Goal: Task Accomplishment & Management: Manage account settings

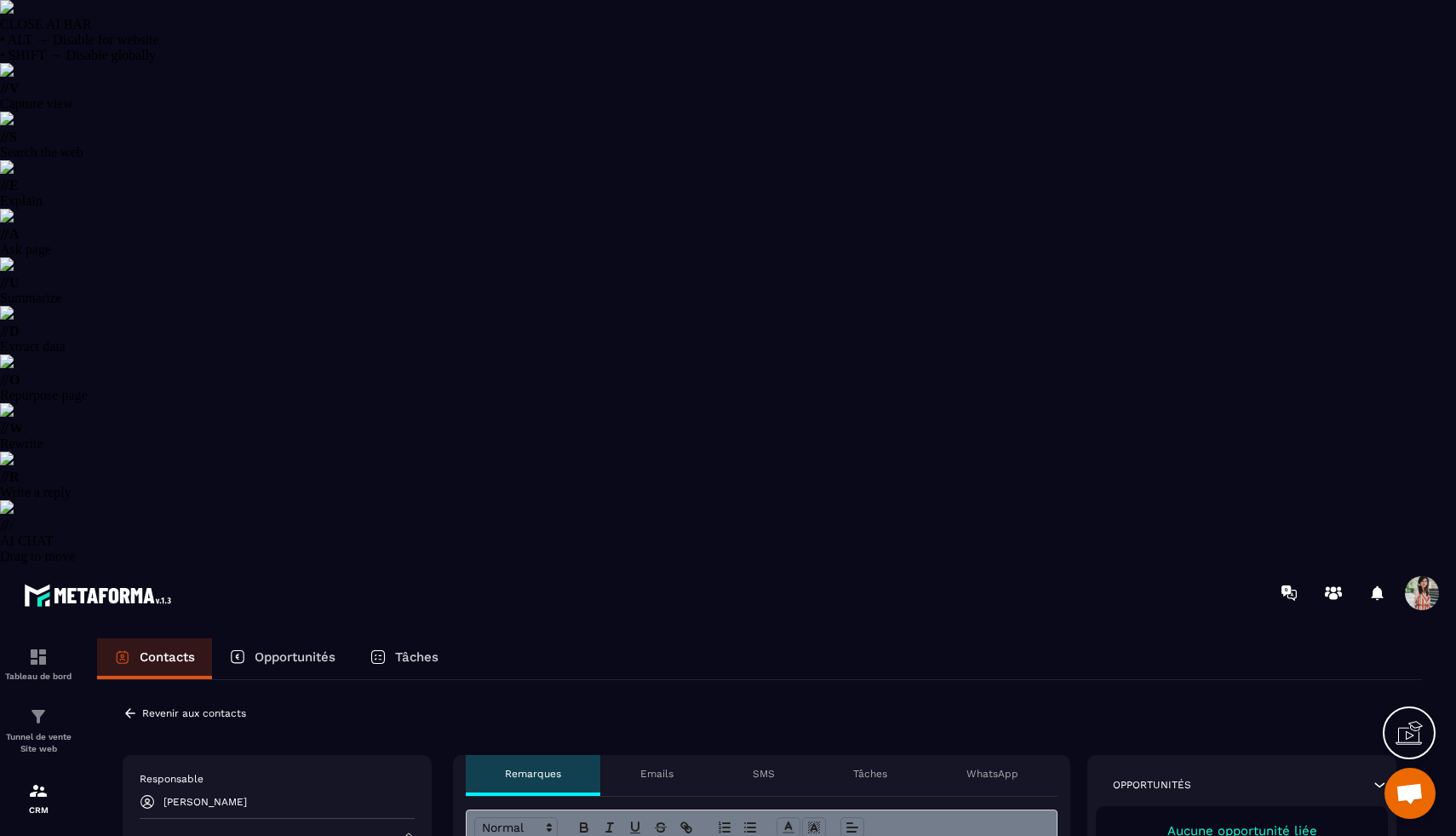
select select "******"
click at [411, 832] on icon at bounding box center [406, 839] width 15 height 15
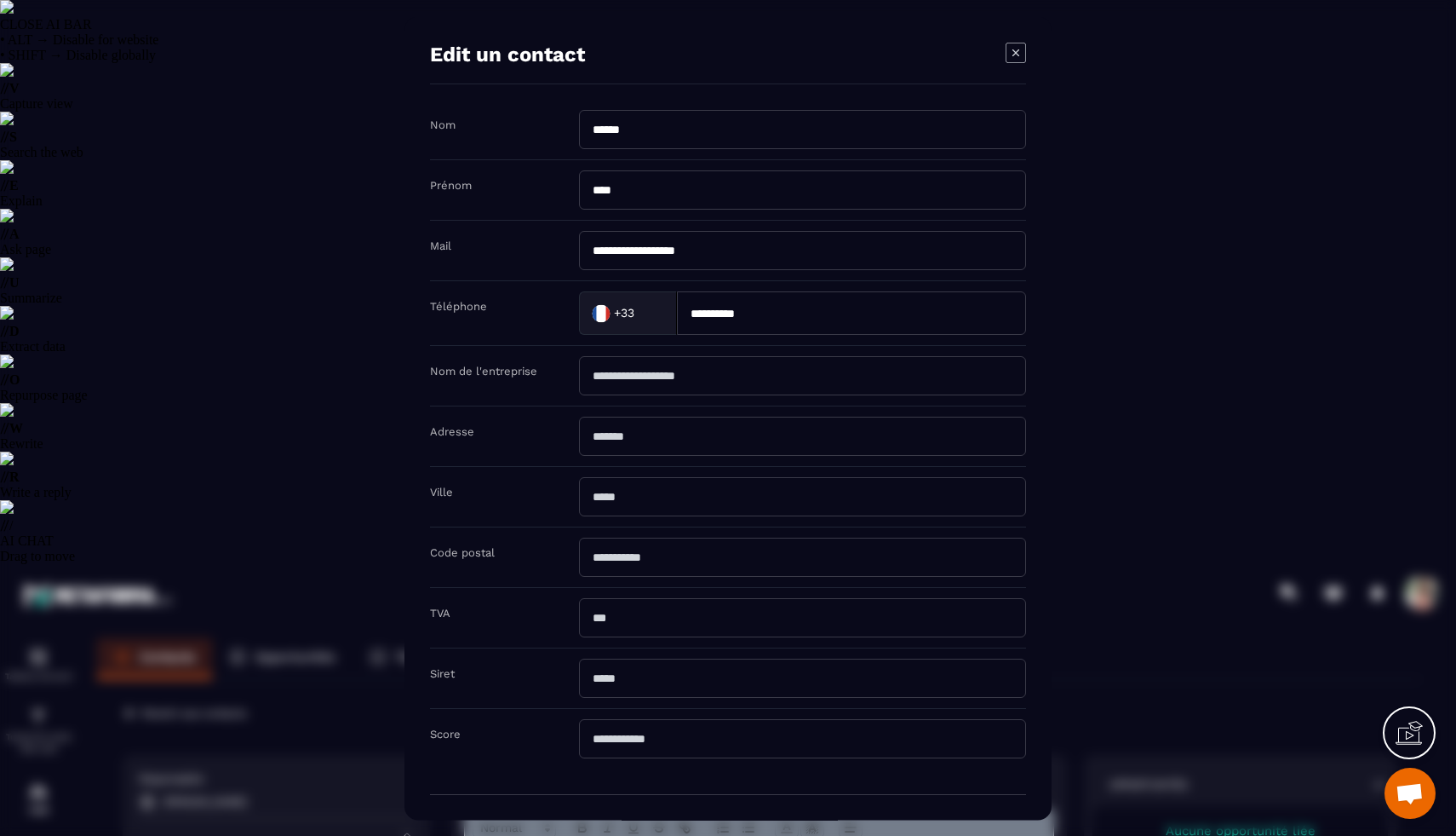
click at [1016, 49] on icon "Modal window" at bounding box center [1015, 51] width 20 height 20
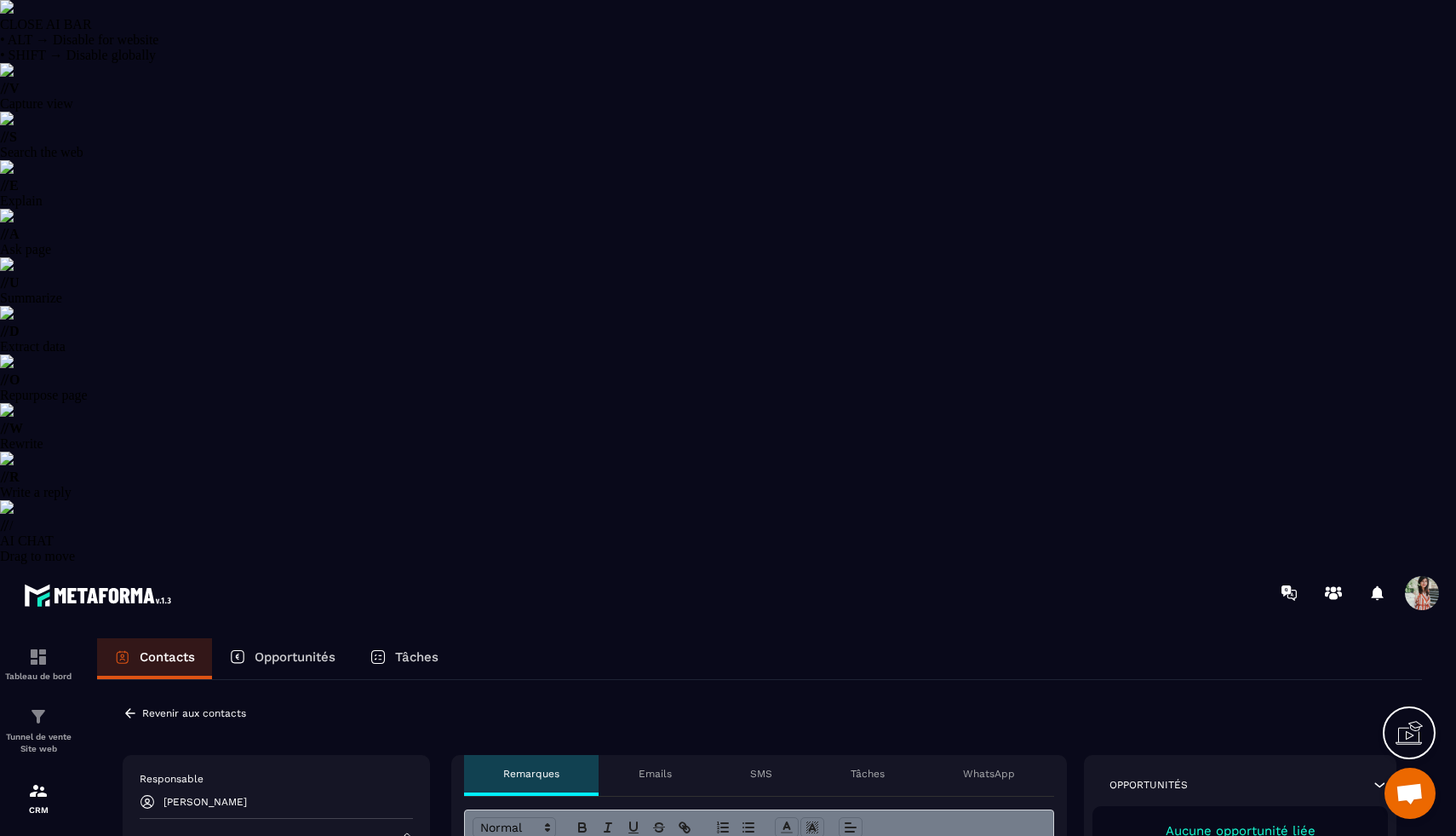
click at [130, 706] on icon at bounding box center [130, 713] width 15 height 15
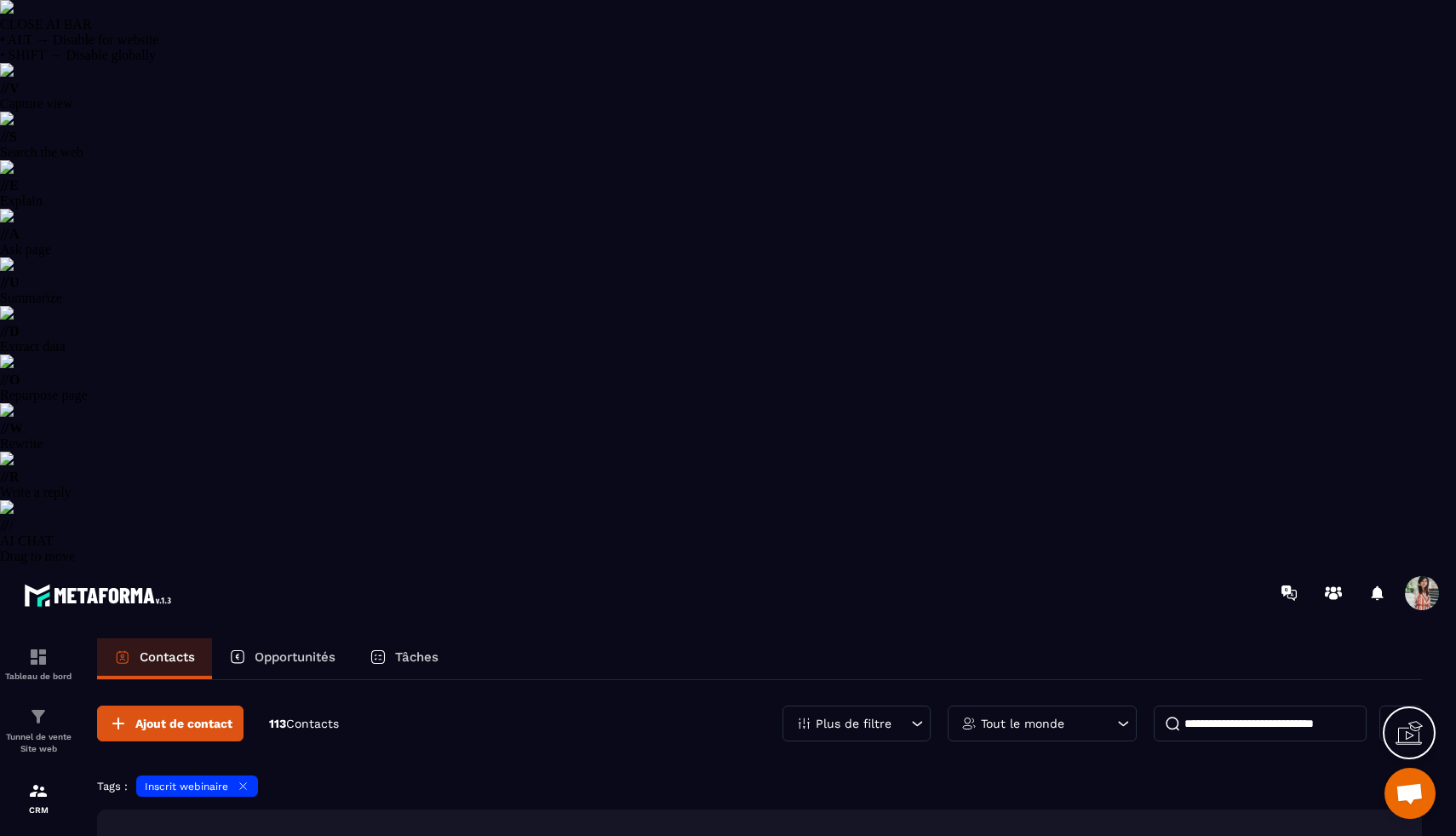
click at [1263, 706] on input at bounding box center [1260, 724] width 213 height 35
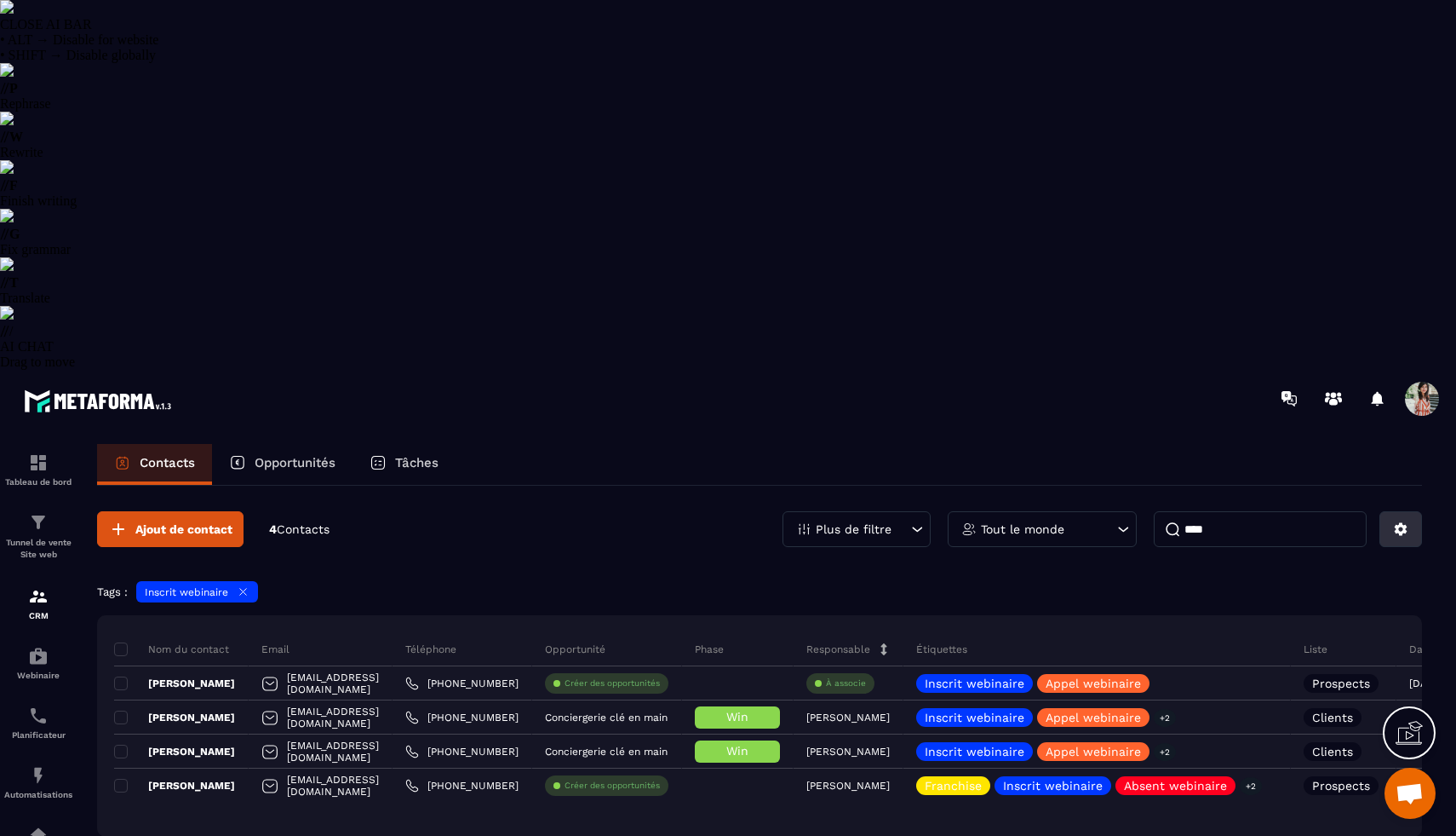
type input "****"
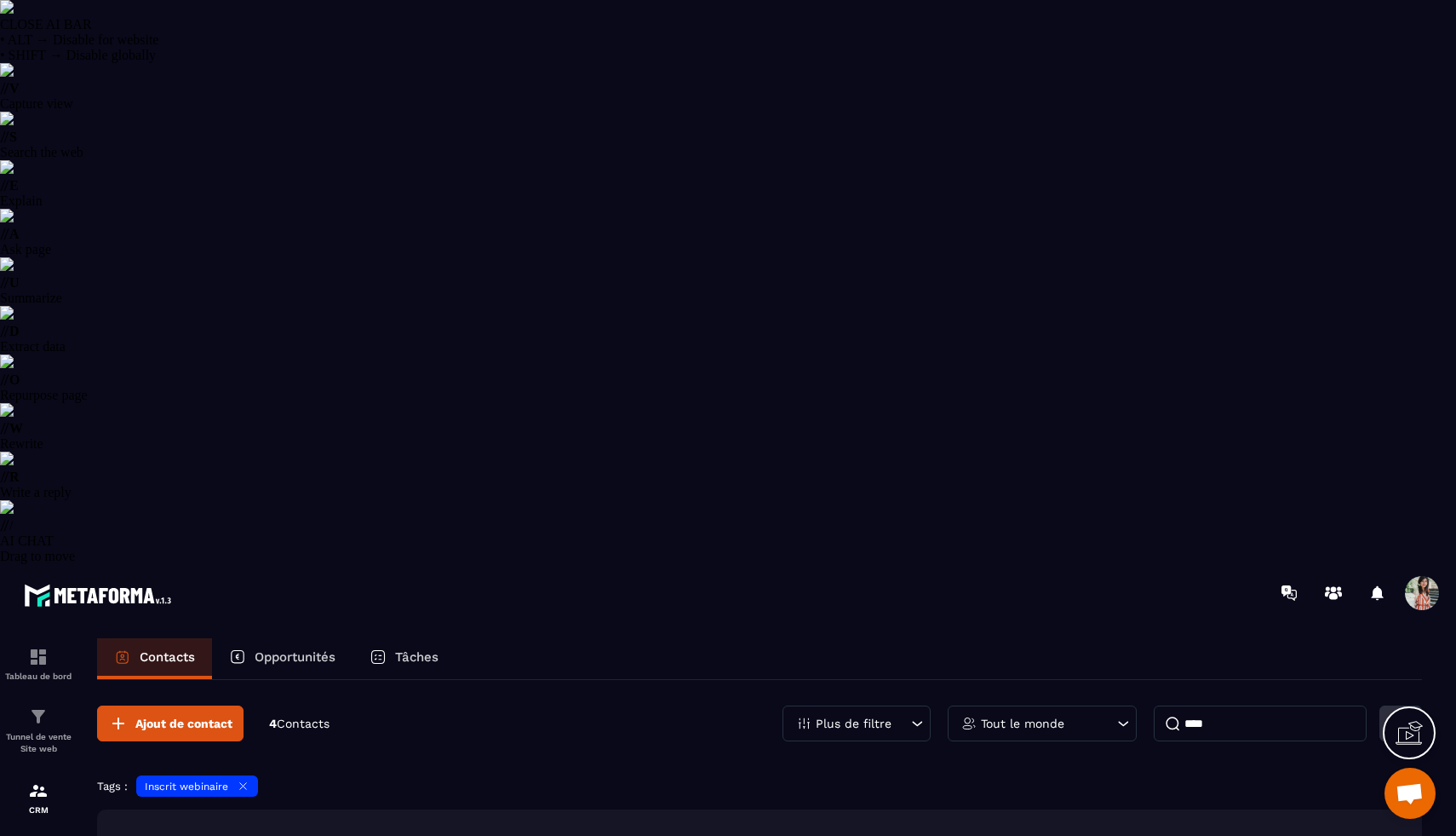
click at [1406, 716] on icon at bounding box center [1400, 723] width 15 height 15
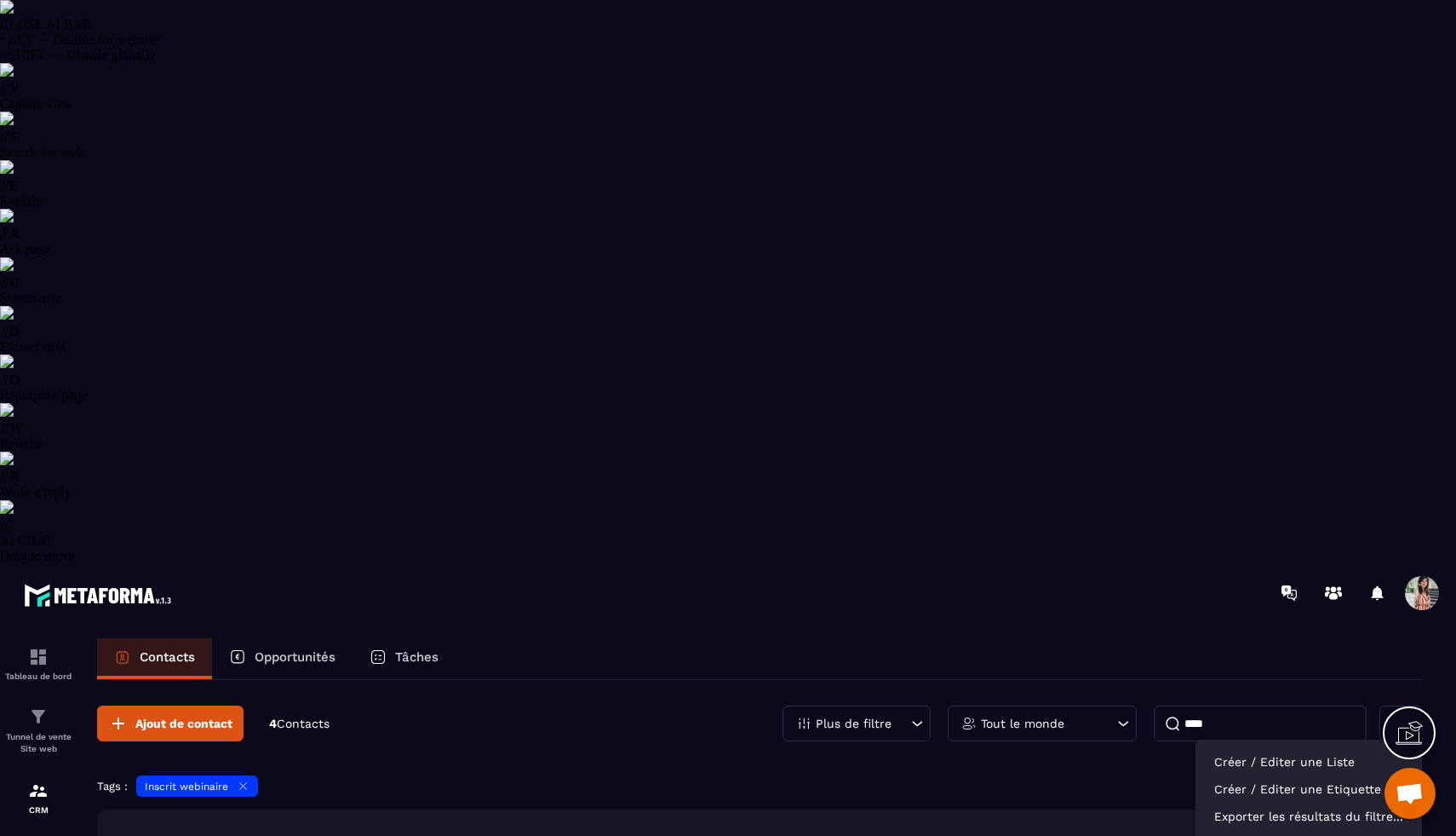
click at [304, 775] on div "Tags : Inscrit webinaire" at bounding box center [759, 787] width 1325 height 26
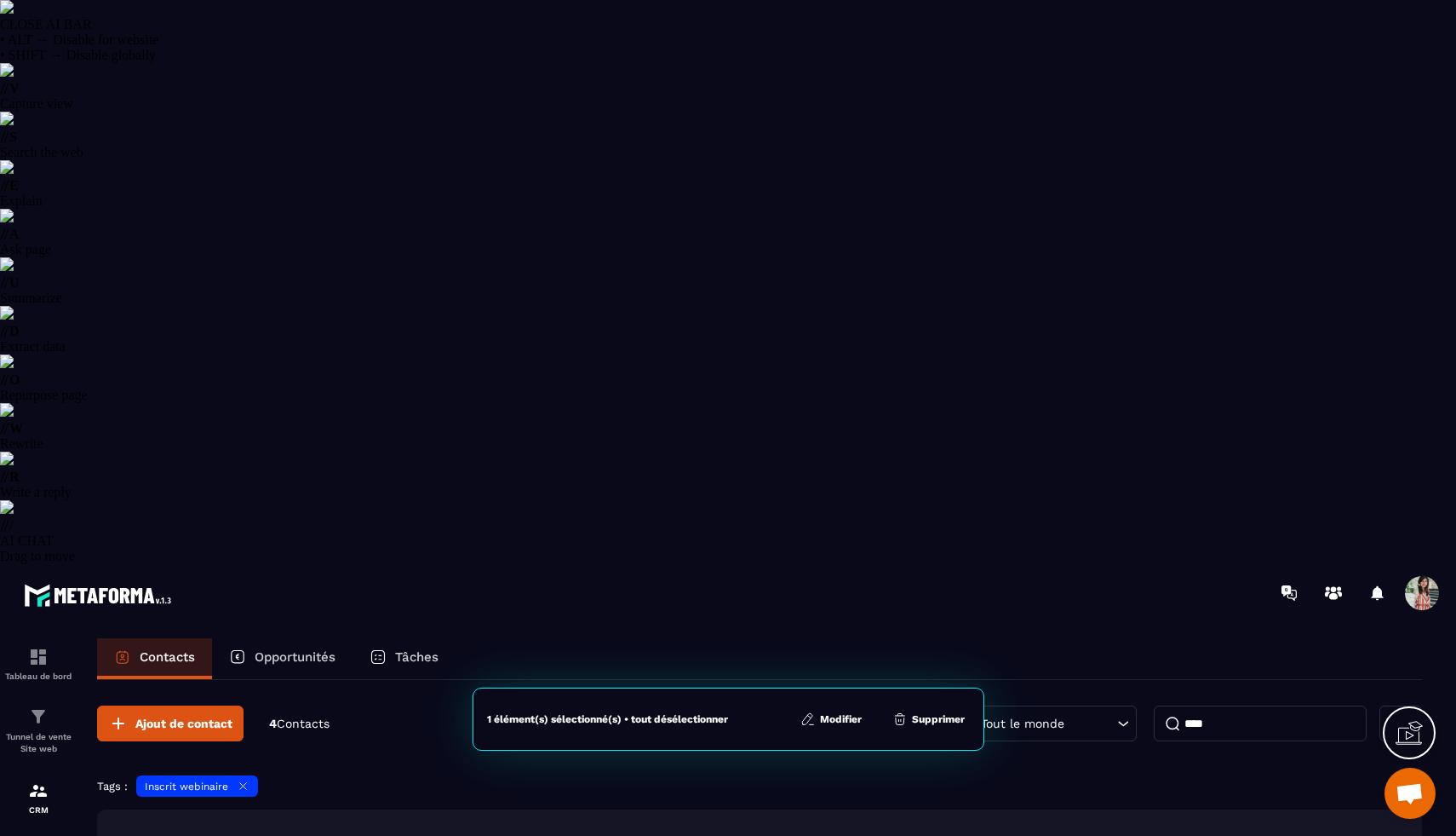
click at [836, 721] on button "Modifier" at bounding box center [831, 718] width 72 height 17
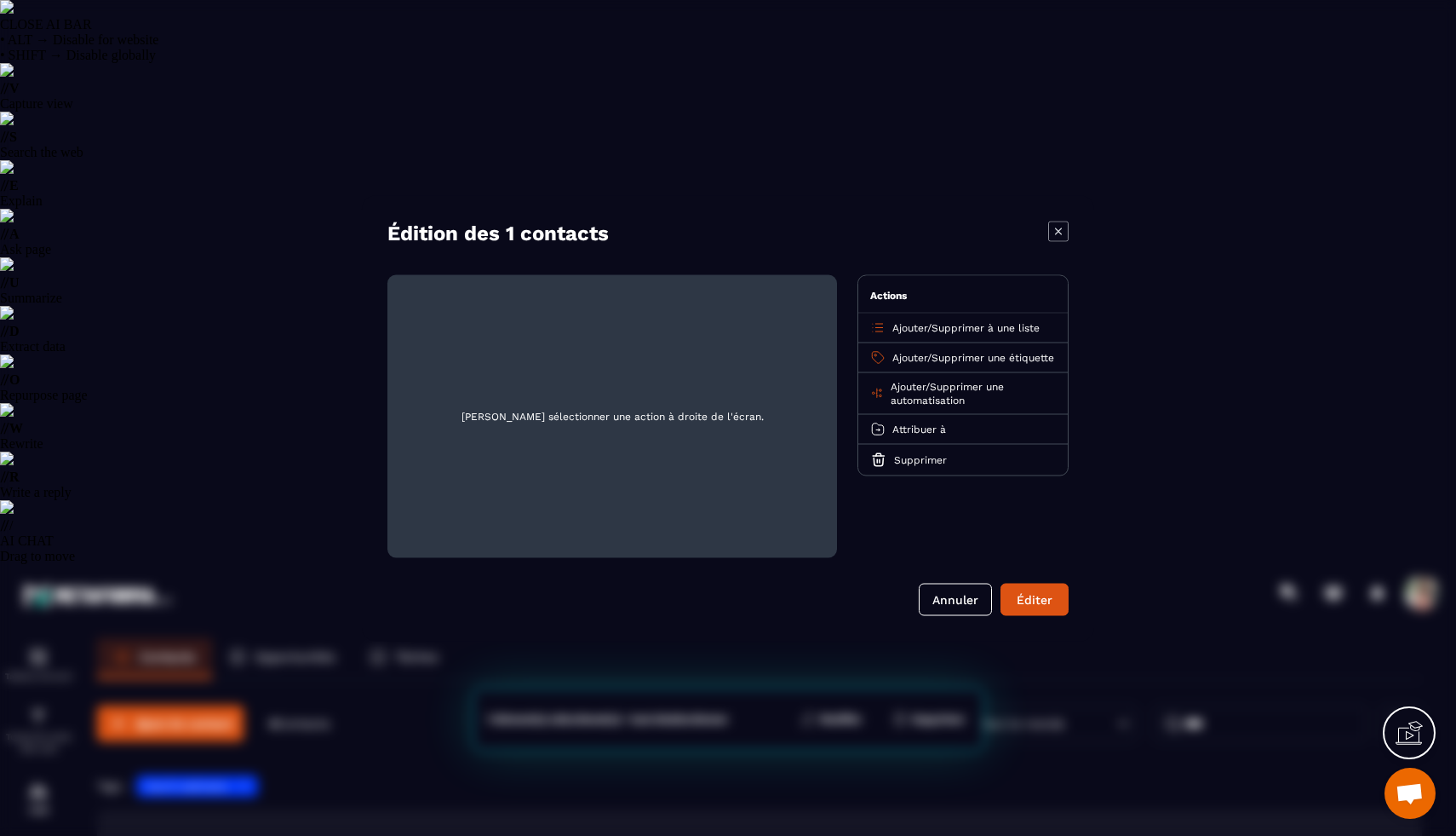
click at [962, 331] on span "Supprimer à une liste" at bounding box center [985, 327] width 108 height 12
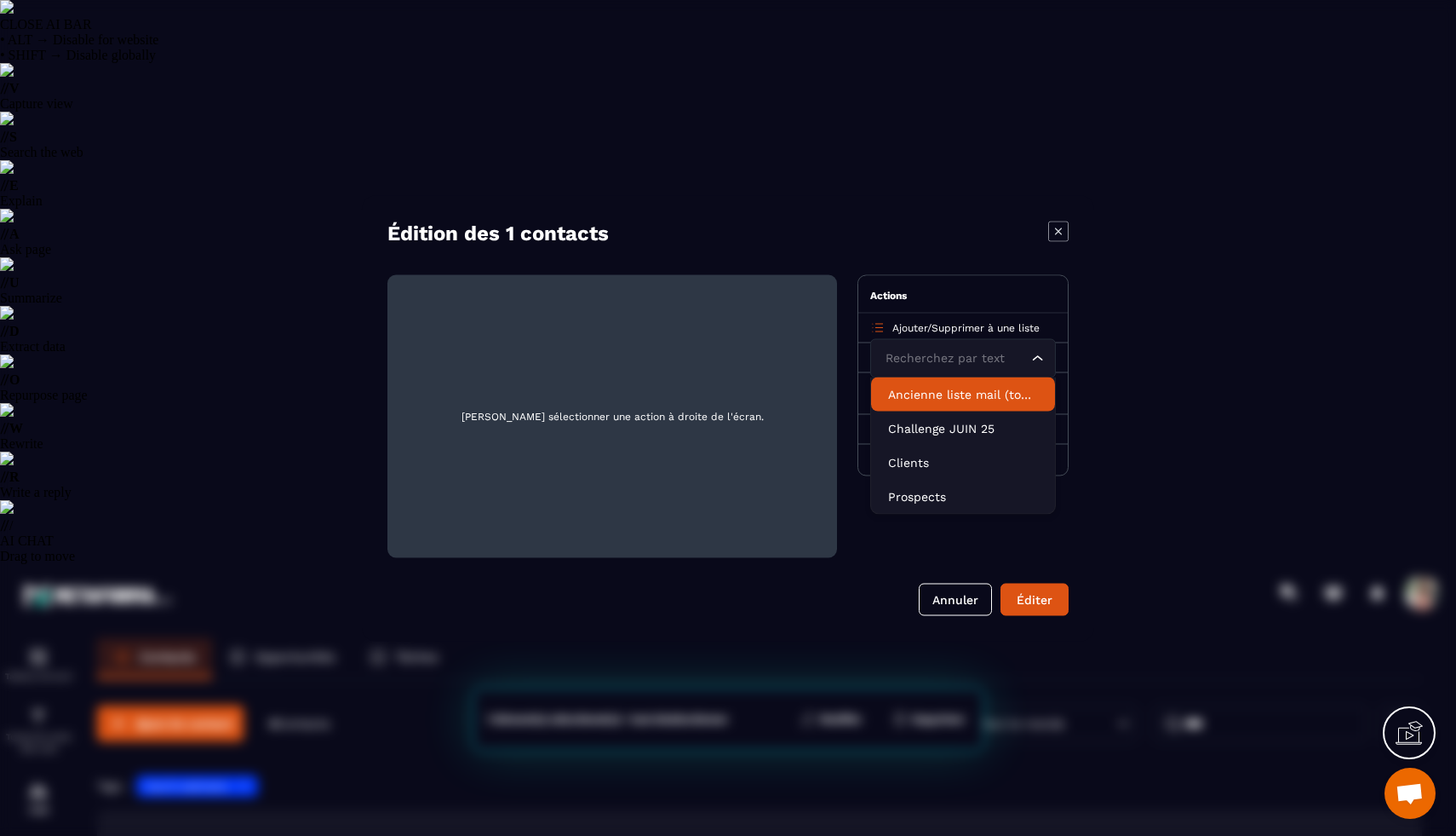
click at [952, 283] on div "Actions" at bounding box center [963, 294] width 210 height 37
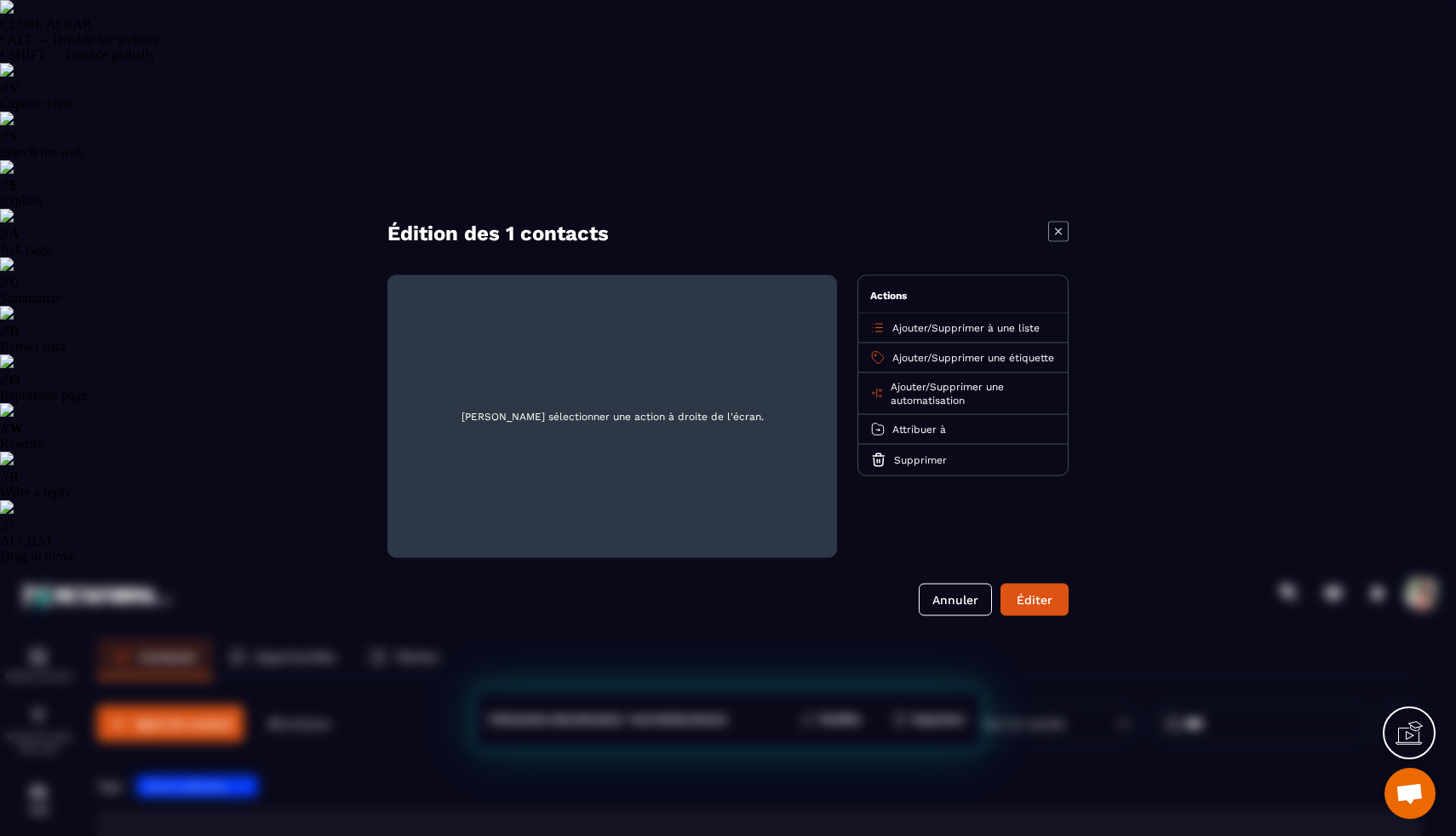
click at [998, 363] on span "Supprimer une étiquette" at bounding box center [992, 356] width 123 height 12
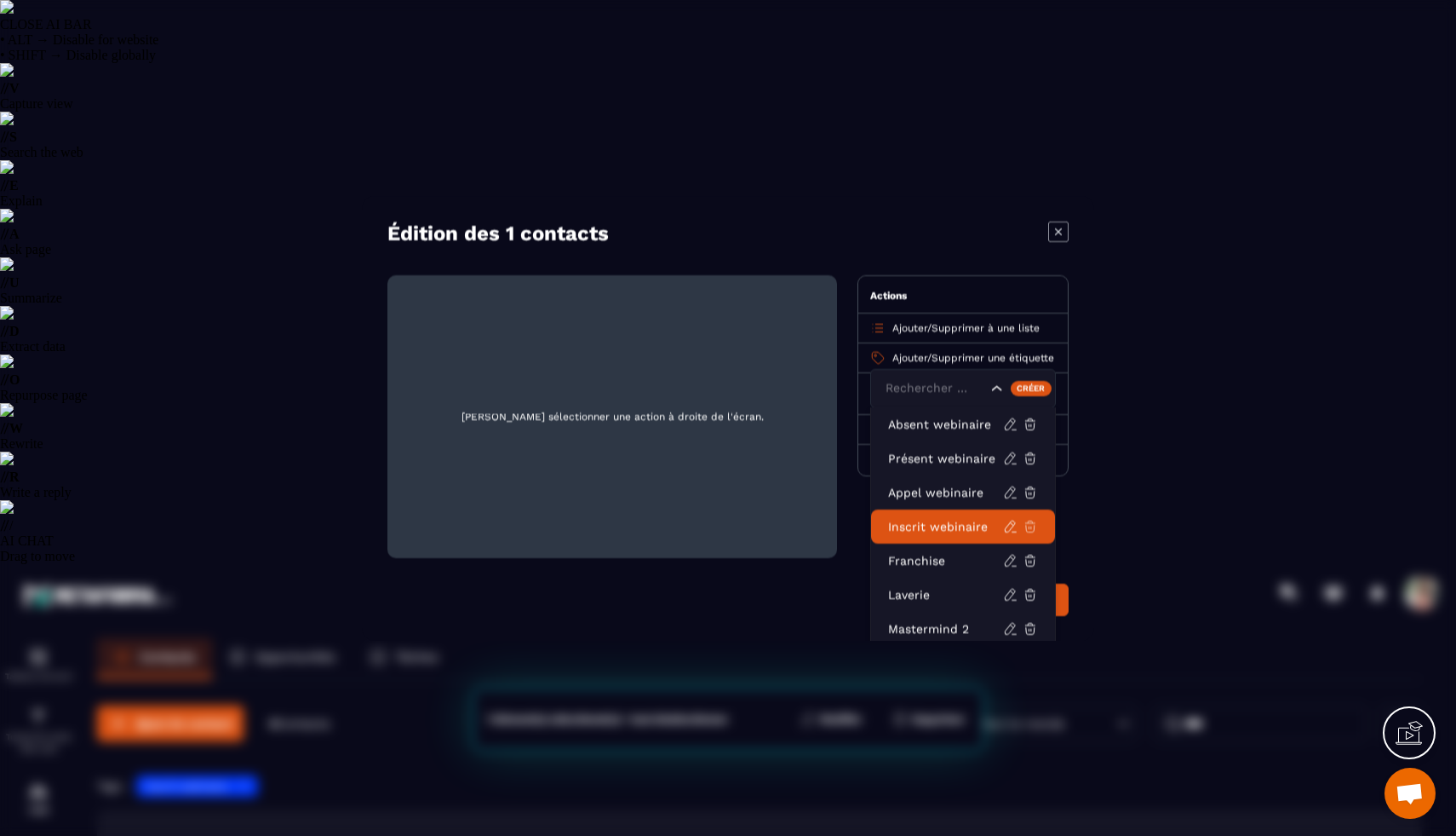
click at [1031, 533] on icon "Modal window" at bounding box center [1029, 525] width 15 height 15
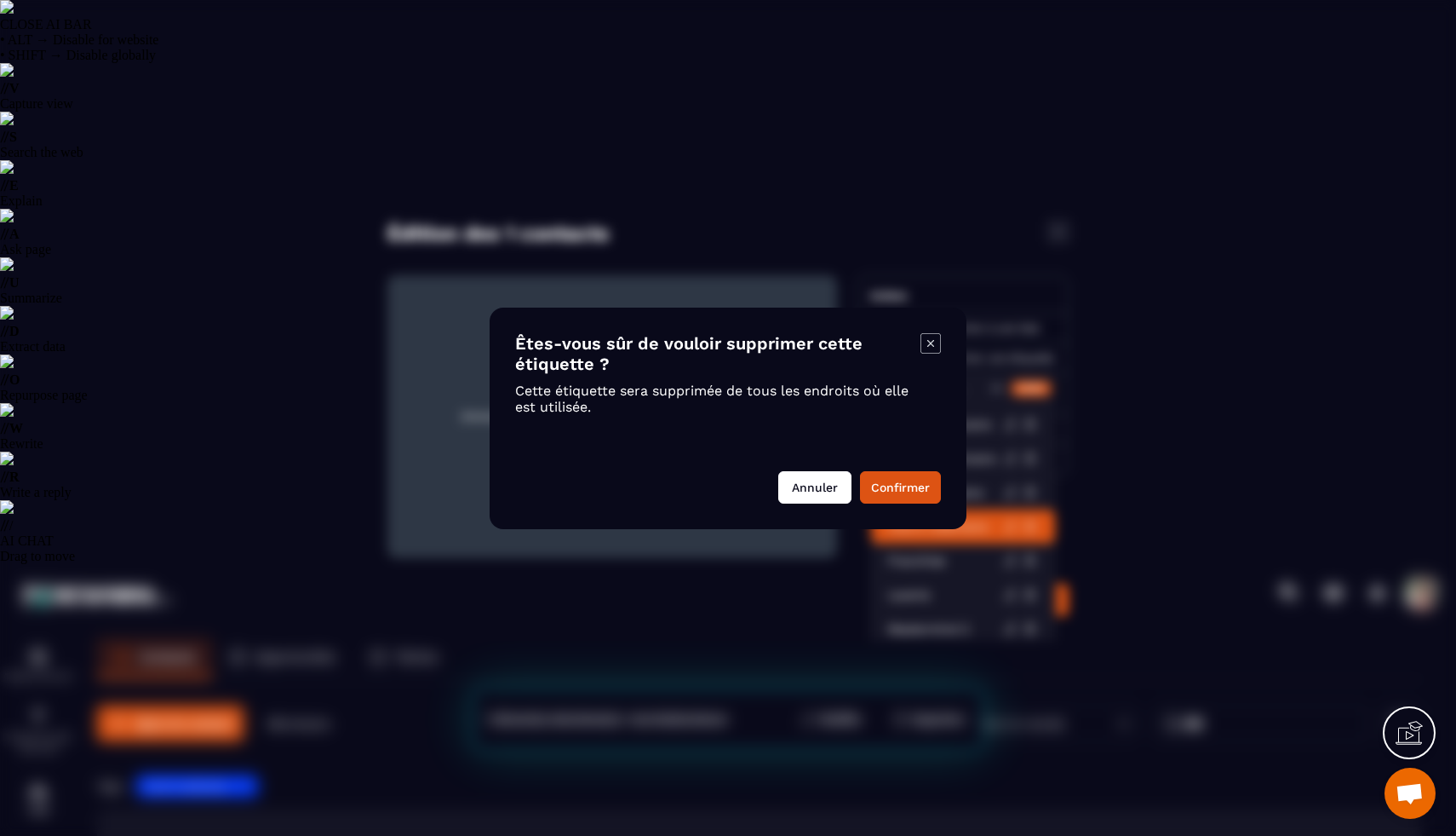
click at [802, 490] on button "Annuler" at bounding box center [814, 487] width 73 height 33
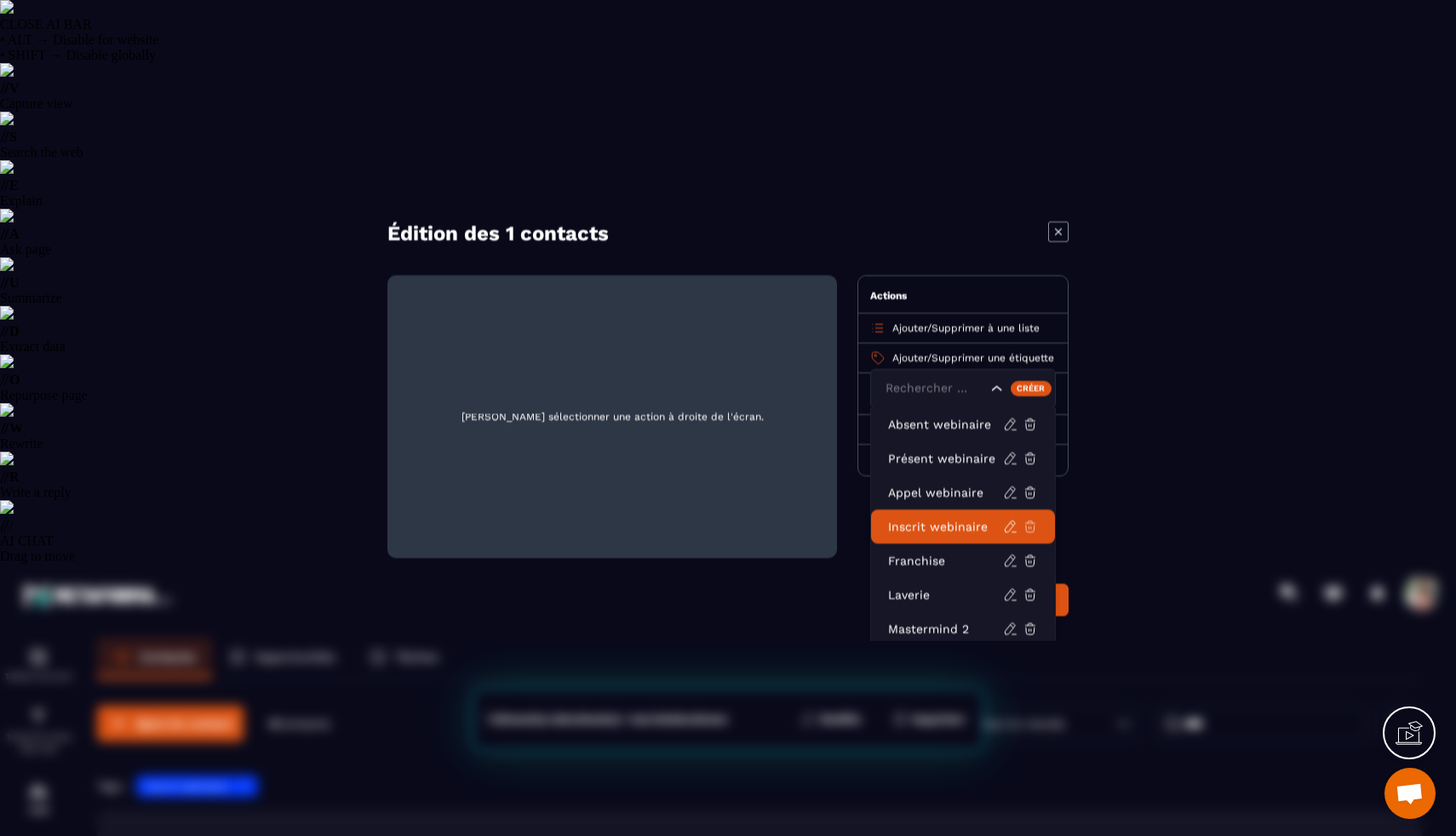
click at [1034, 531] on icon "Modal window" at bounding box center [1030, 526] width 11 height 12
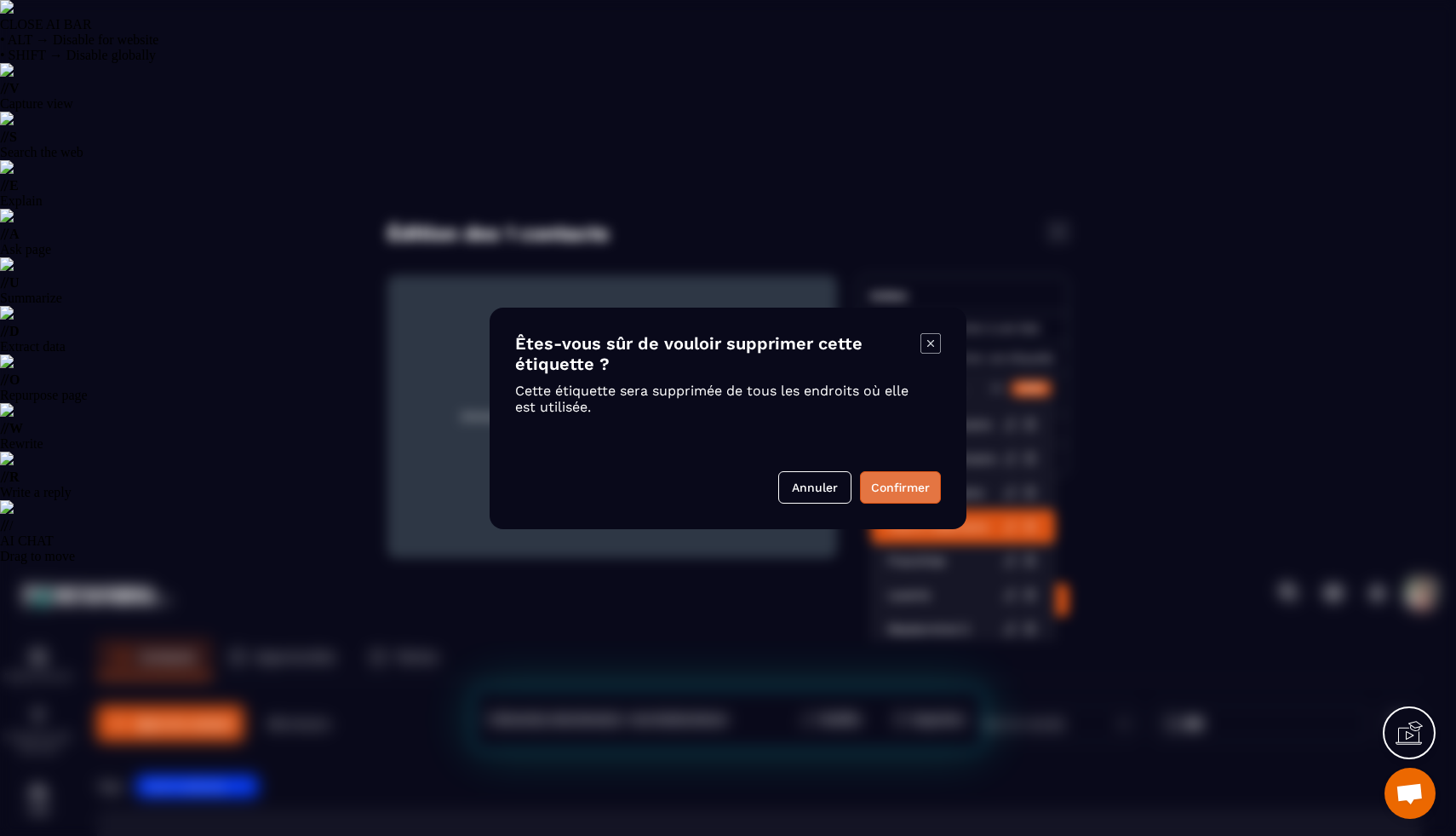
click at [885, 481] on button "Confirmer" at bounding box center [900, 487] width 81 height 33
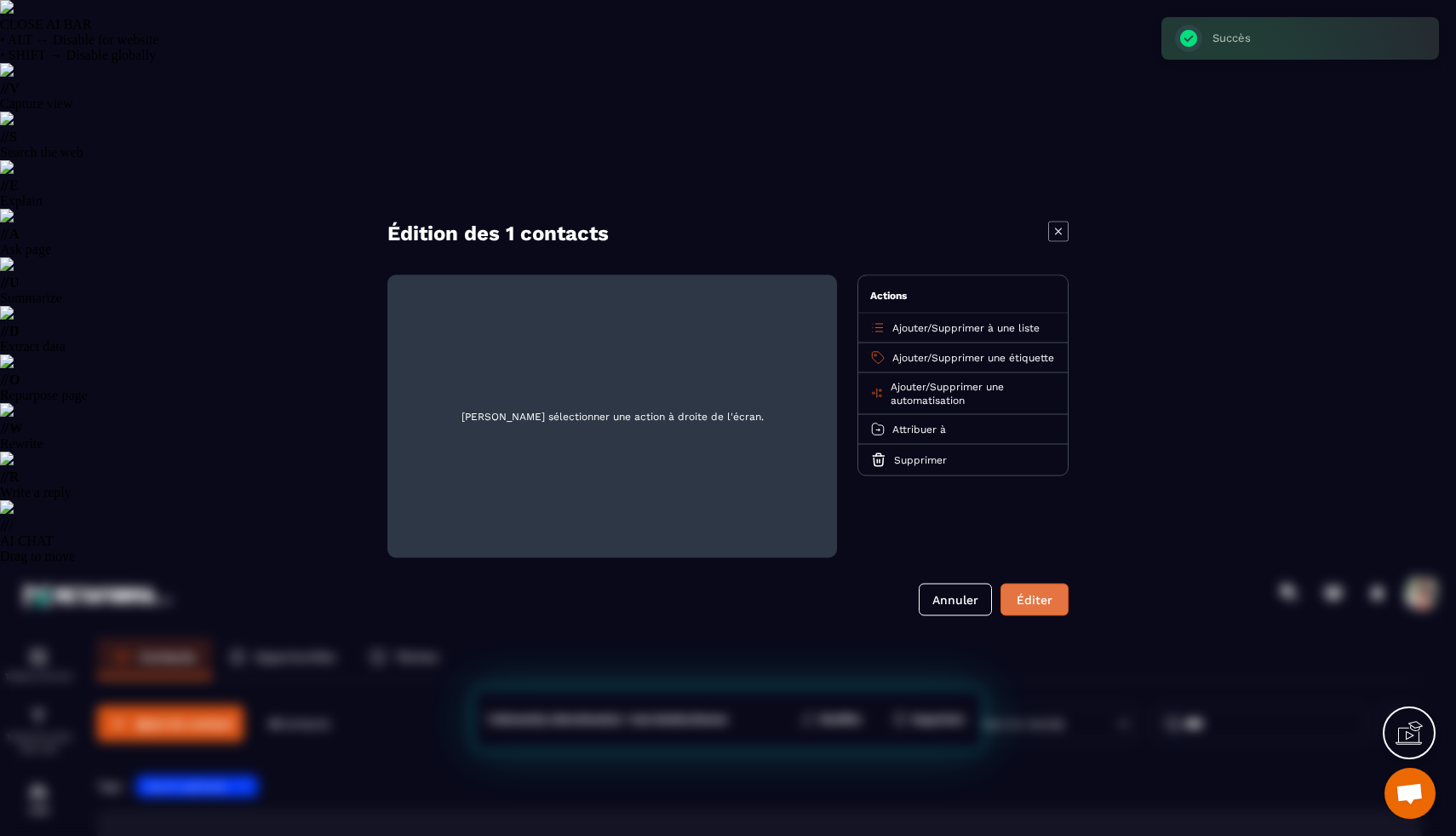
click at [1046, 598] on button "Éditer" at bounding box center [1034, 599] width 68 height 33
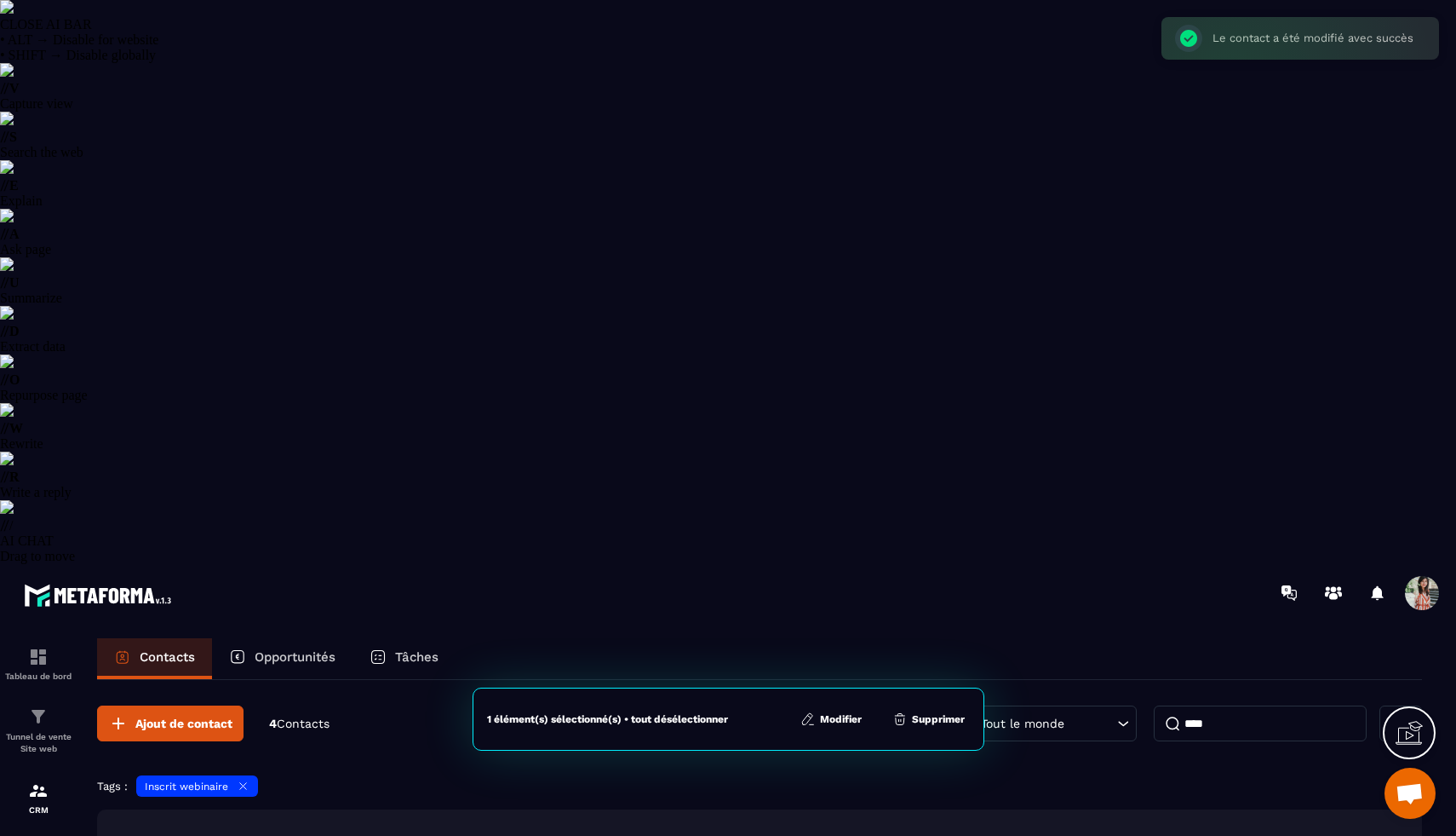
click at [841, 715] on button "Modifier" at bounding box center [831, 718] width 72 height 17
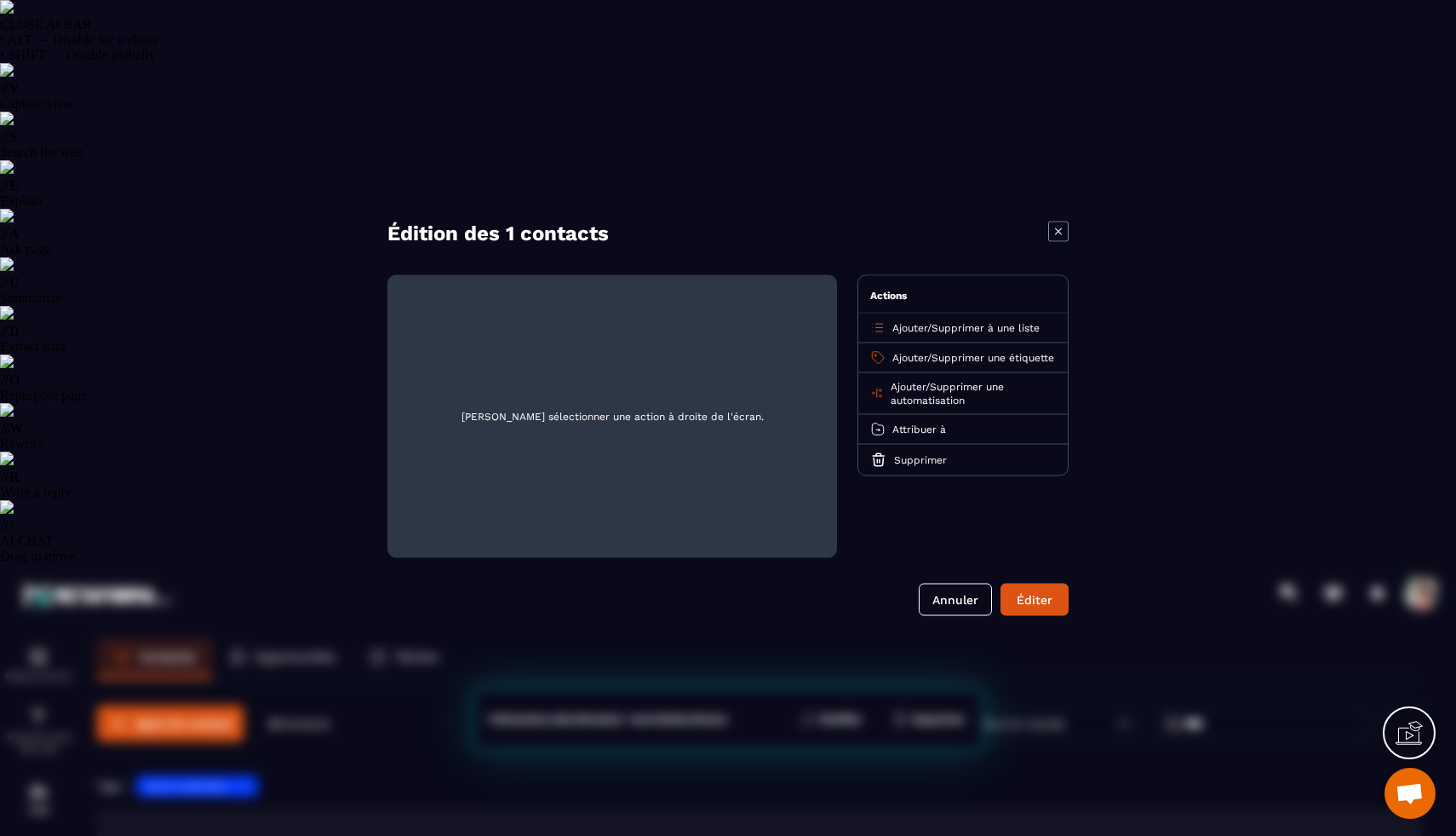
click at [1005, 361] on span "Supprimer une étiquette" at bounding box center [992, 356] width 123 height 12
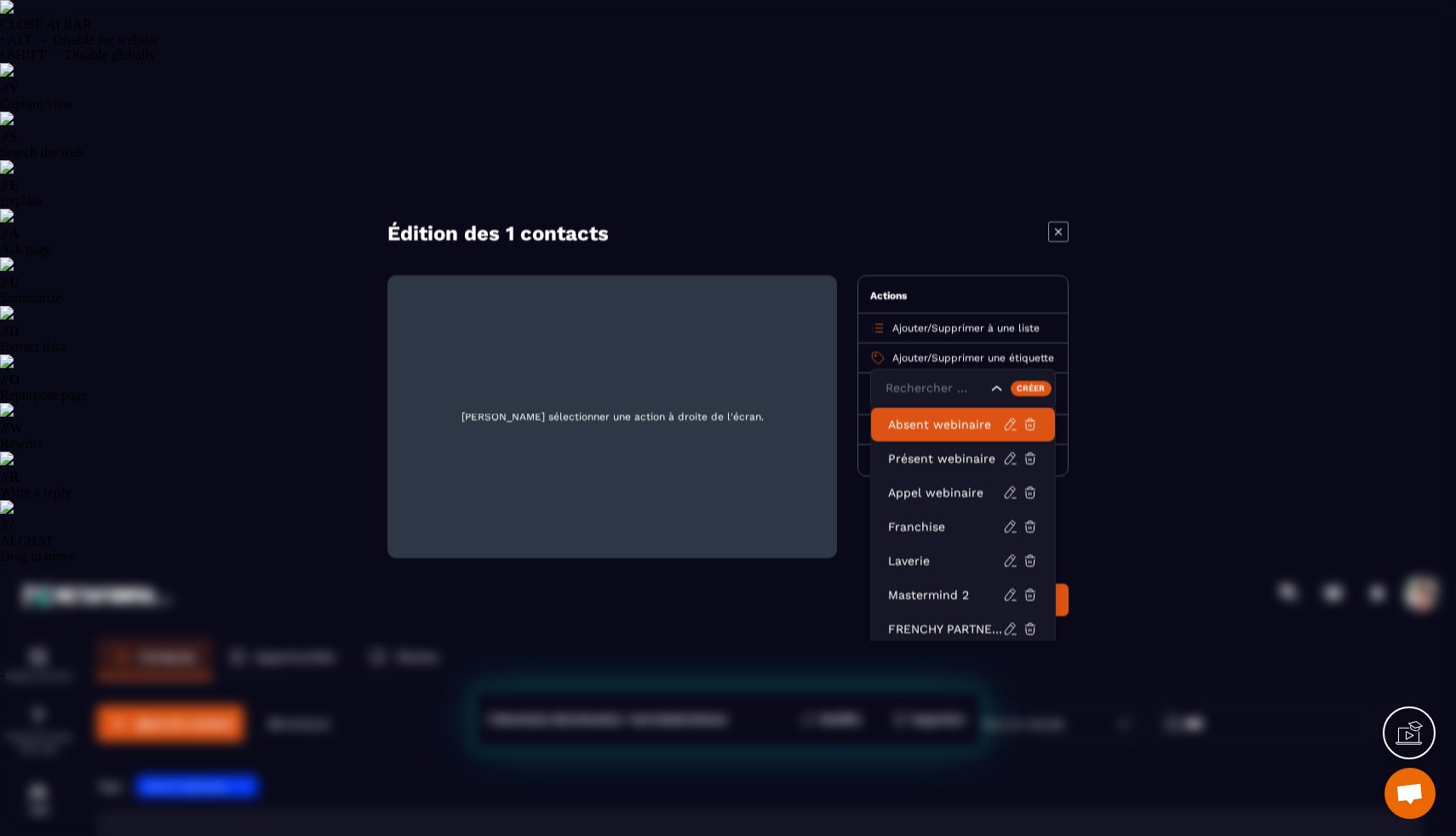
click at [1025, 390] on div "Créer" at bounding box center [1031, 387] width 42 height 15
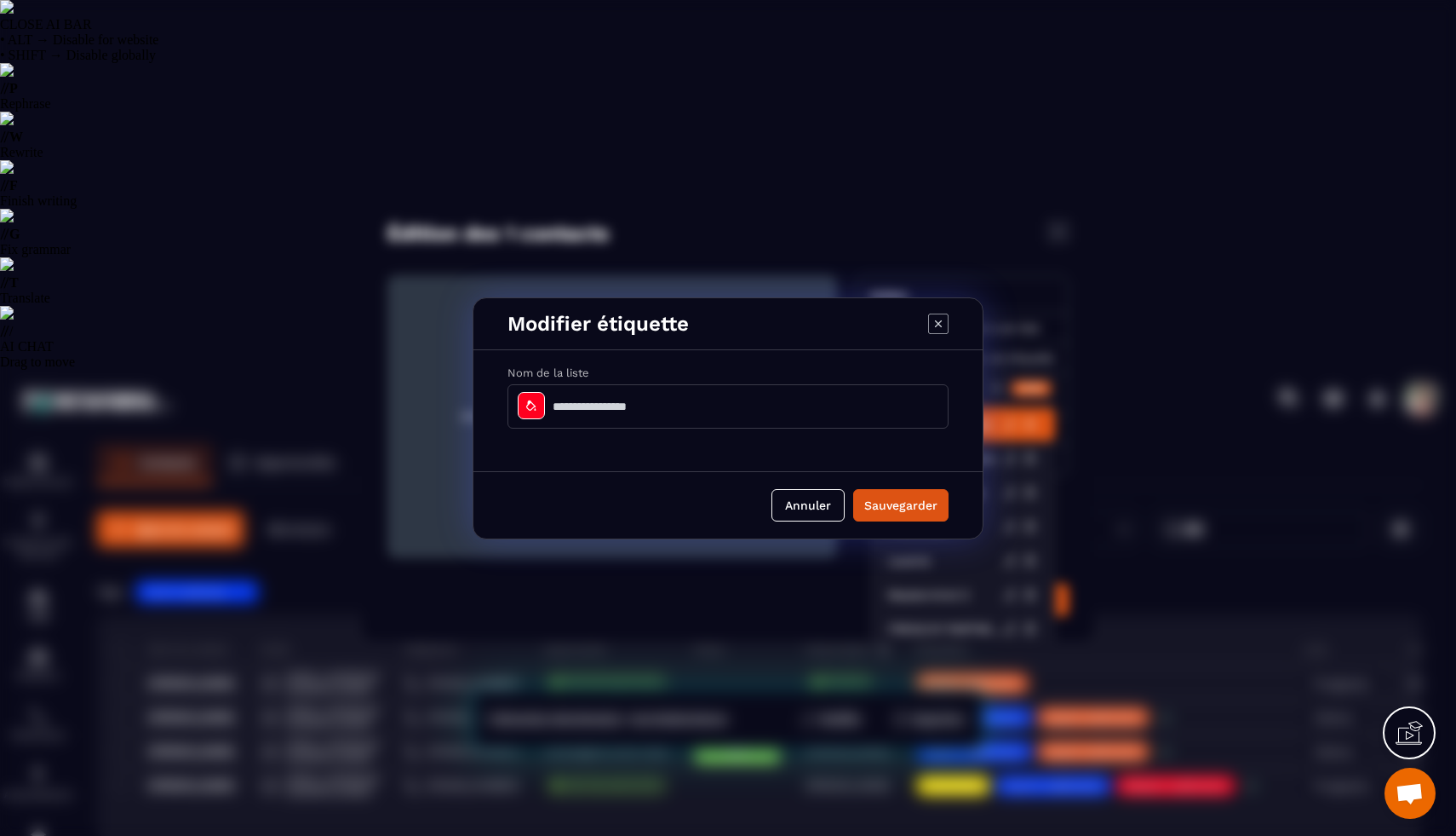
click at [726, 407] on input "Modal window" at bounding box center [728, 406] width 441 height 44
type input "**********"
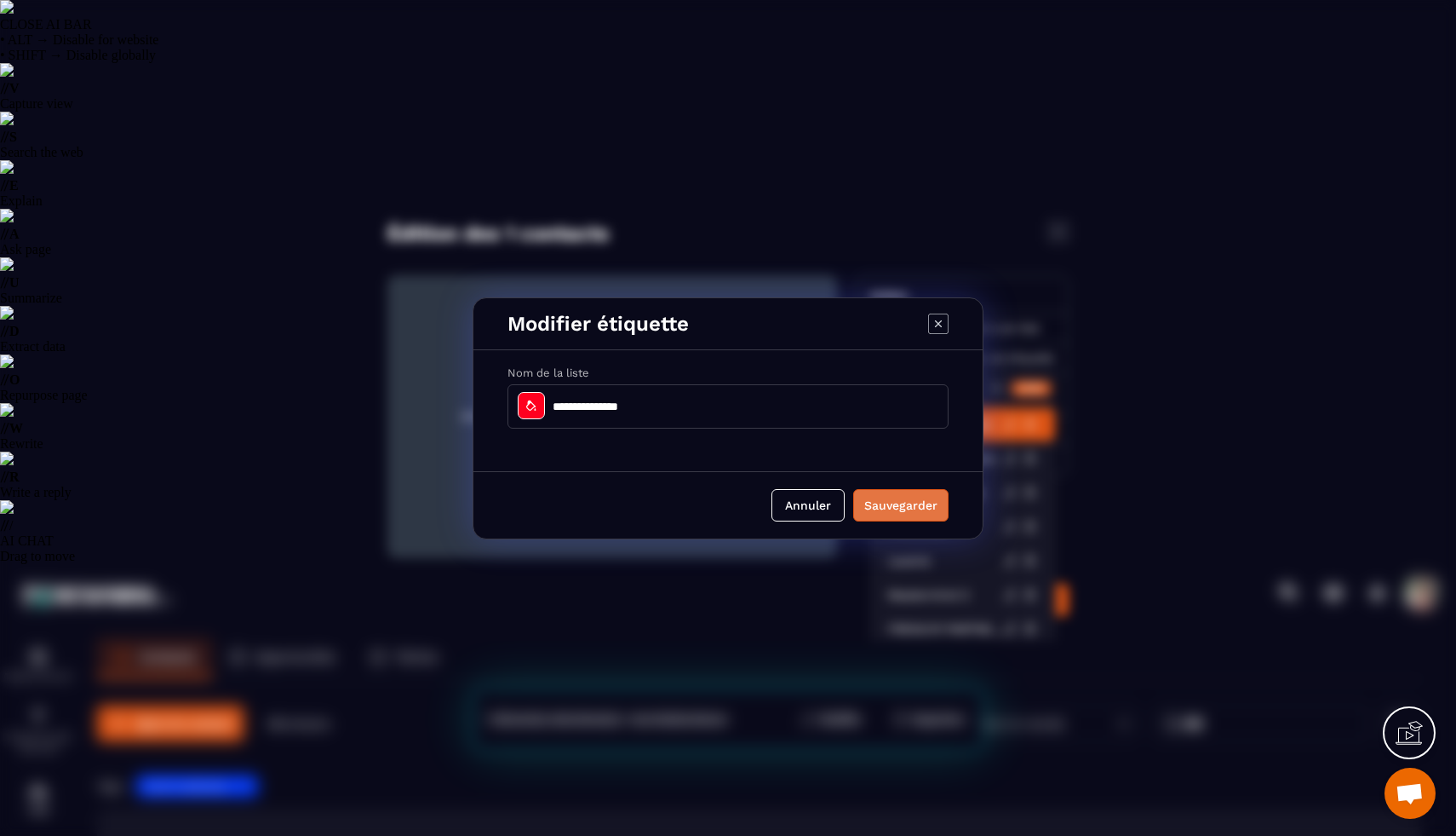
click at [904, 506] on button "Sauvegarder" at bounding box center [901, 505] width 96 height 33
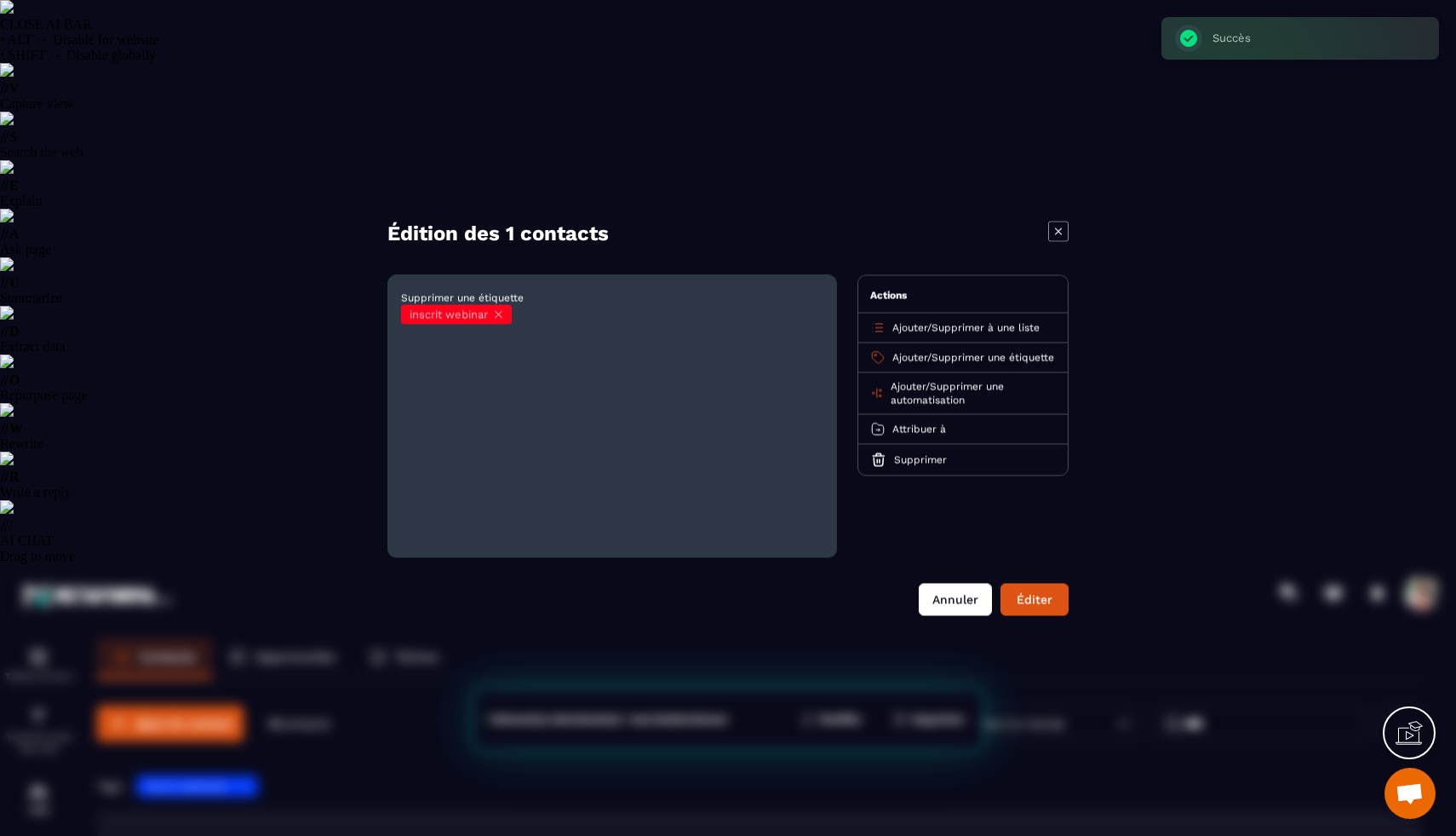
click at [941, 605] on button "Annuler" at bounding box center [955, 599] width 73 height 33
